Goal: Task Accomplishment & Management: Complete application form

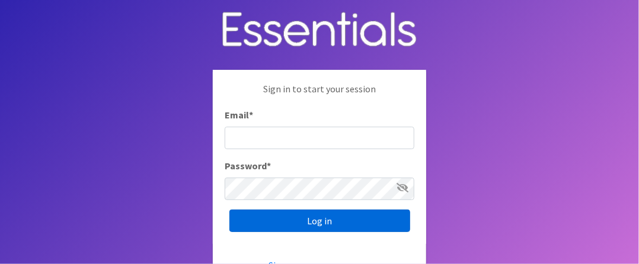
type input "[EMAIL_ADDRESS][DOMAIN_NAME]"
click at [320, 220] on input "Log in" at bounding box center [319, 221] width 181 height 23
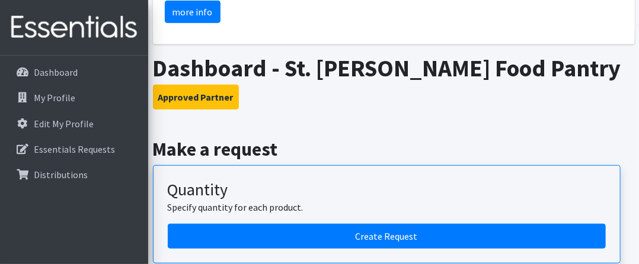
scroll to position [237, 0]
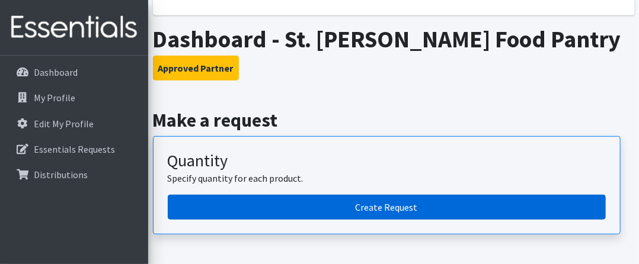
click at [381, 206] on link "Create Request" at bounding box center [387, 207] width 438 height 25
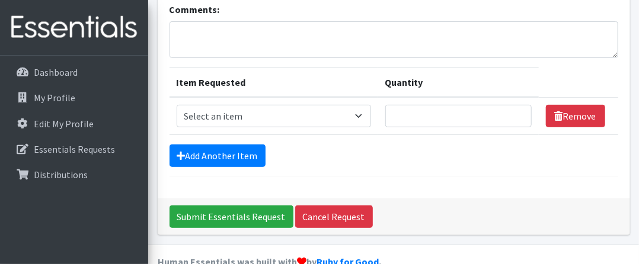
scroll to position [119, 0]
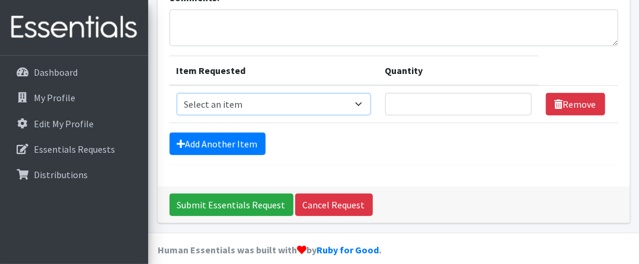
click at [314, 106] on select "Select an item 2/3 T pull-up package 3/4 T pull-up package 4/5 T pull-up packag…" at bounding box center [274, 104] width 194 height 23
select select "15148"
click at [177, 93] on select "Select an item 2/3 T pull-up package 3/4 T pull-up package 4/5 T pull-up packag…" at bounding box center [274, 104] width 194 height 23
click at [388, 101] on input "Quantity" at bounding box center [458, 104] width 146 height 23
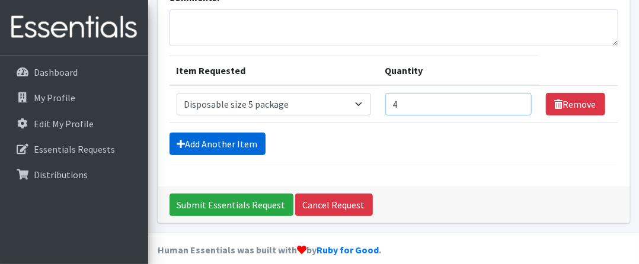
type input "4"
click at [243, 145] on link "Add Another Item" at bounding box center [218, 144] width 96 height 23
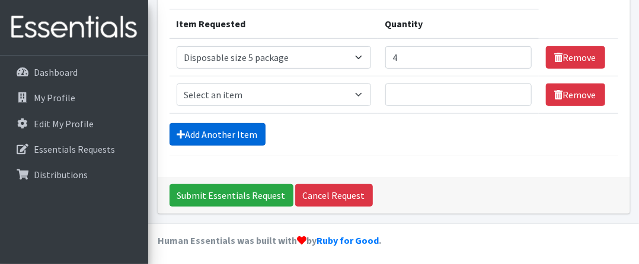
scroll to position [167, 0]
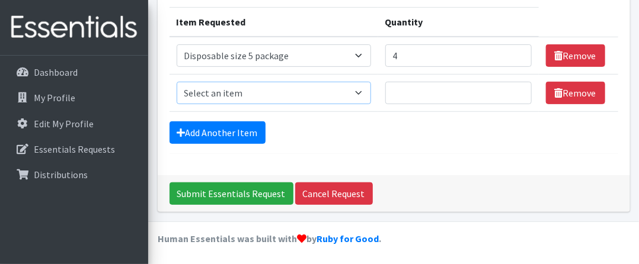
click at [287, 91] on select "Select an item 2/3 T pull-up package 3/4 T pull-up package 4/5 T pull-up packag…" at bounding box center [274, 93] width 194 height 23
select select "15147"
click at [177, 82] on select "Select an item 2/3 T pull-up package 3/4 T pull-up package 4/5 T pull-up packag…" at bounding box center [274, 93] width 194 height 23
click at [388, 92] on input "Quantity" at bounding box center [458, 93] width 146 height 23
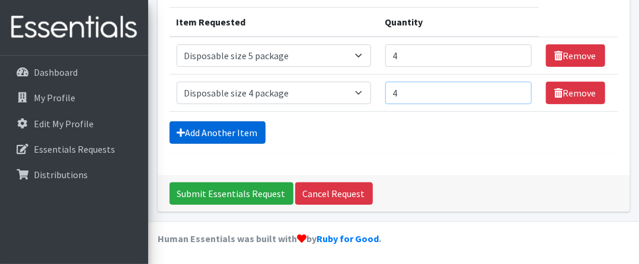
type input "4"
click at [200, 133] on link "Add Another Item" at bounding box center [218, 133] width 96 height 23
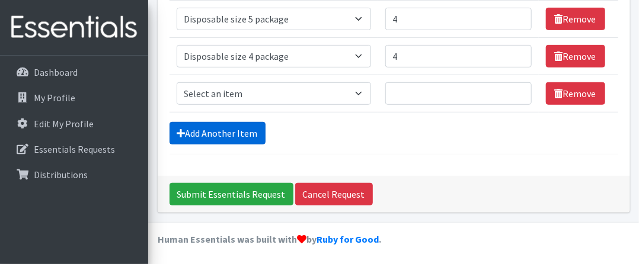
scroll to position [204, 0]
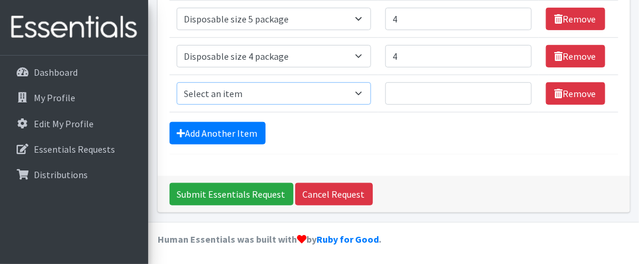
click at [289, 93] on select "Select an item 2/3 T pull-up package 3/4 T pull-up package 4/5 T pull-up packag…" at bounding box center [274, 93] width 194 height 23
select select "15156"
click at [177, 82] on select "Select an item 2/3 T pull-up package 3/4 T pull-up package 4/5 T pull-up packag…" at bounding box center [274, 93] width 194 height 23
click at [399, 94] on input "Quantity" at bounding box center [458, 93] width 146 height 23
type input "4"
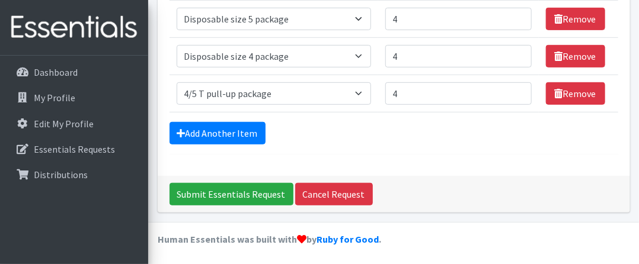
click at [191, 117] on form "Comments: Item Requested Quantity Item Requested Select an item 2/3 T pull-up p…" at bounding box center [394, 30] width 449 height 250
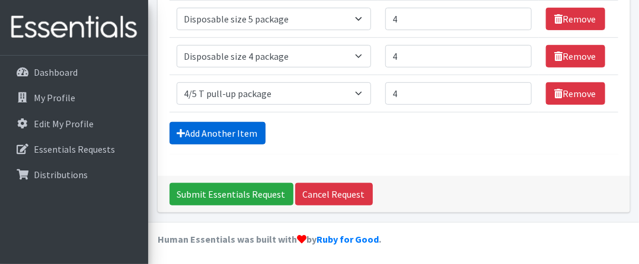
click at [193, 127] on link "Add Another Item" at bounding box center [218, 133] width 96 height 23
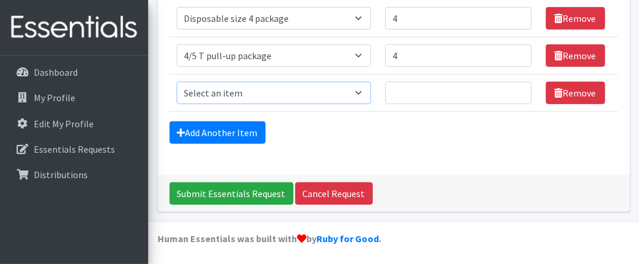
click at [266, 97] on select "Select an item 2/3 T pull-up package 3/4 T pull-up package 4/5 T pull-up packag…" at bounding box center [274, 93] width 194 height 23
select select "15154"
click at [177, 82] on select "Select an item 2/3 T pull-up package 3/4 T pull-up package 4/5 T pull-up packag…" at bounding box center [274, 93] width 194 height 23
click at [401, 99] on input "Quantity" at bounding box center [458, 93] width 146 height 23
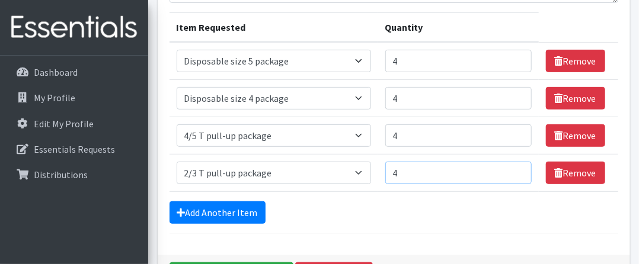
scroll to position [183, 0]
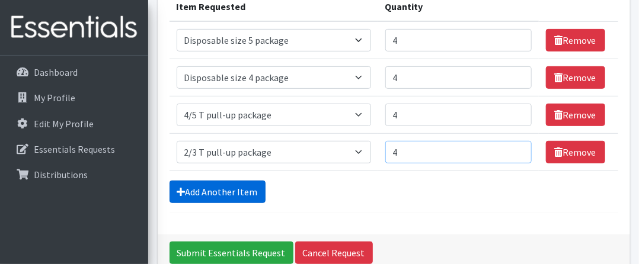
type input "4"
click at [244, 194] on link "Add Another Item" at bounding box center [218, 192] width 96 height 23
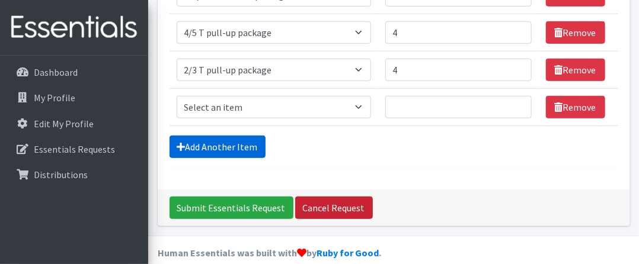
scroll to position [279, 0]
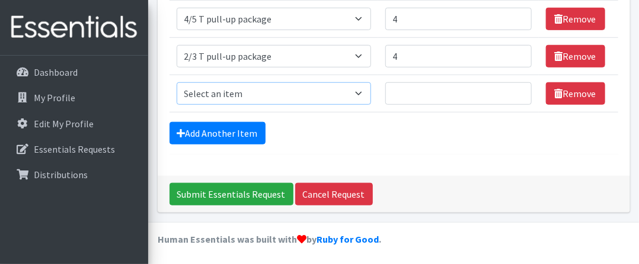
click at [285, 97] on select "Select an item 2/3 T pull-up package 3/4 T pull-up package 4/5 T pull-up packag…" at bounding box center [274, 93] width 194 height 23
select select "15149"
click at [177, 82] on select "Select an item 2/3 T pull-up package 3/4 T pull-up package 4/5 T pull-up packag…" at bounding box center [274, 93] width 194 height 23
click at [395, 92] on input "Quantity" at bounding box center [458, 93] width 146 height 23
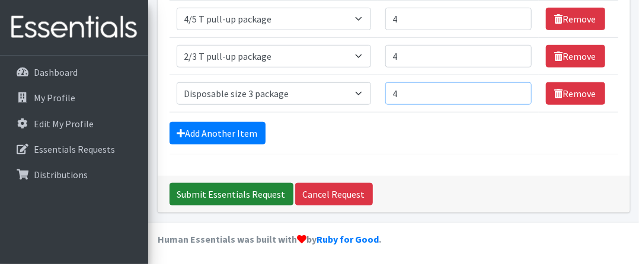
type input "4"
click at [231, 192] on input "Submit Essentials Request" at bounding box center [232, 194] width 124 height 23
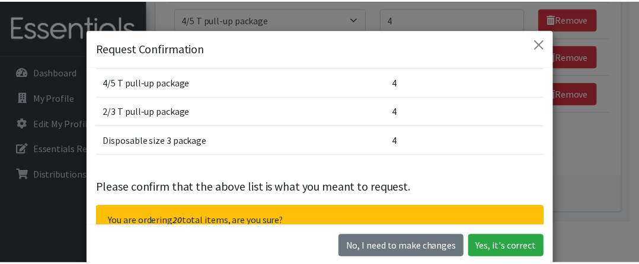
scroll to position [119, 0]
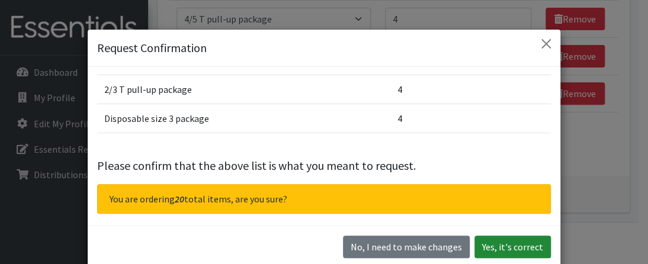
click at [512, 251] on button "Yes, it's correct" at bounding box center [513, 247] width 76 height 23
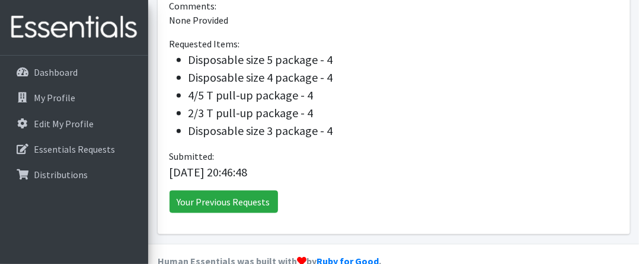
scroll to position [427, 0]
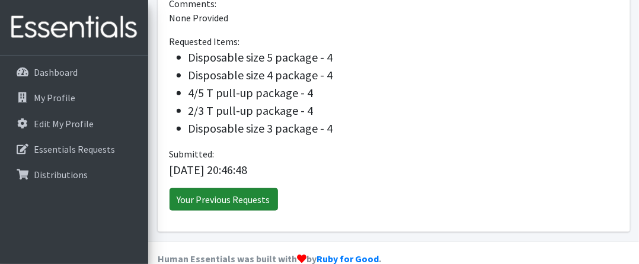
click at [213, 188] on link "Your Previous Requests" at bounding box center [224, 199] width 108 height 23
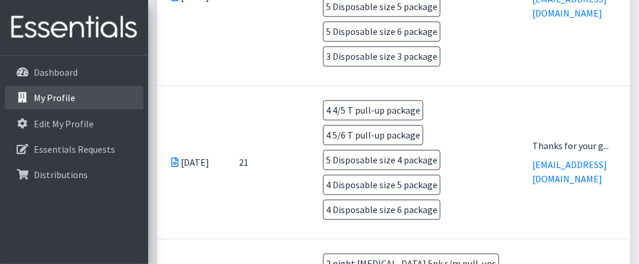
scroll to position [1008, 0]
